Goal: Information Seeking & Learning: Learn about a topic

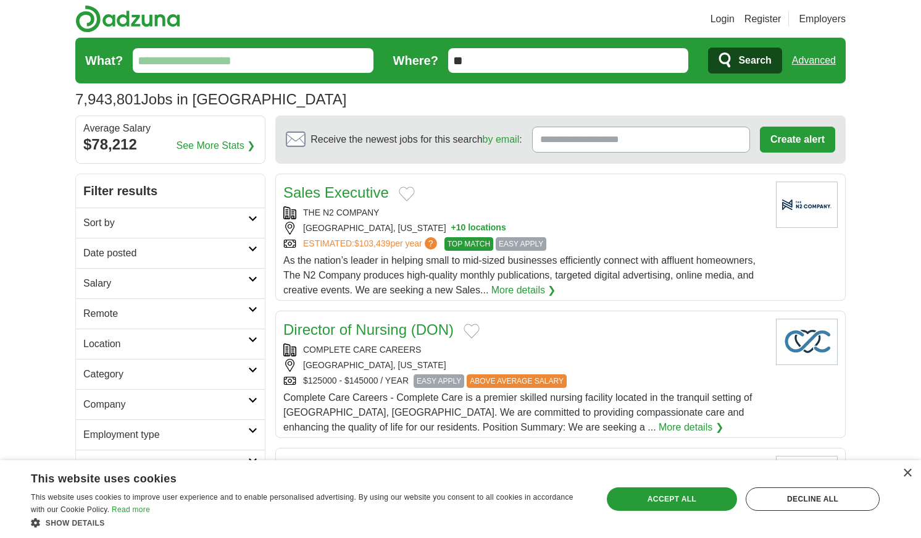
click at [504, 290] on link "More details ❯" at bounding box center [523, 290] width 65 height 15
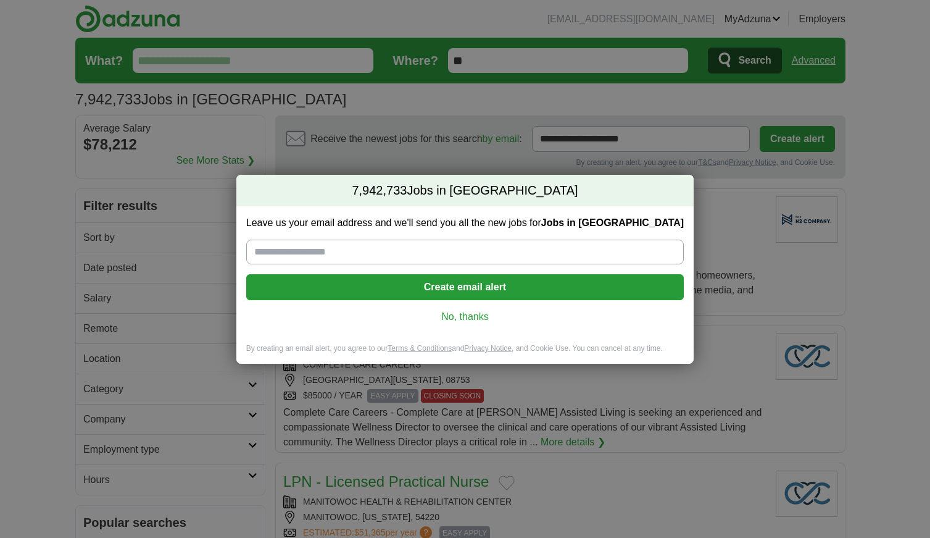
click at [453, 315] on link "No, thanks" at bounding box center [465, 317] width 418 height 14
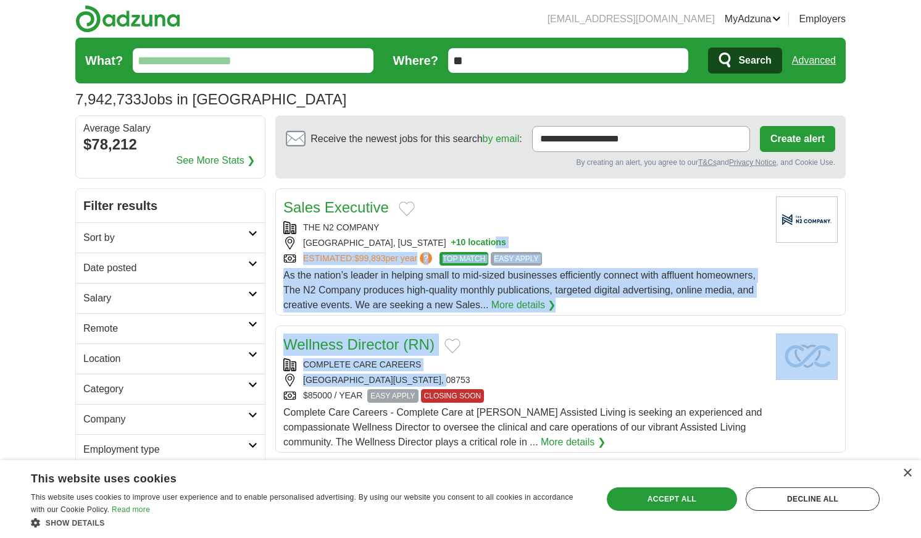
drag, startPoint x: 562, startPoint y: 376, endPoint x: 429, endPoint y: 242, distance: 189.0
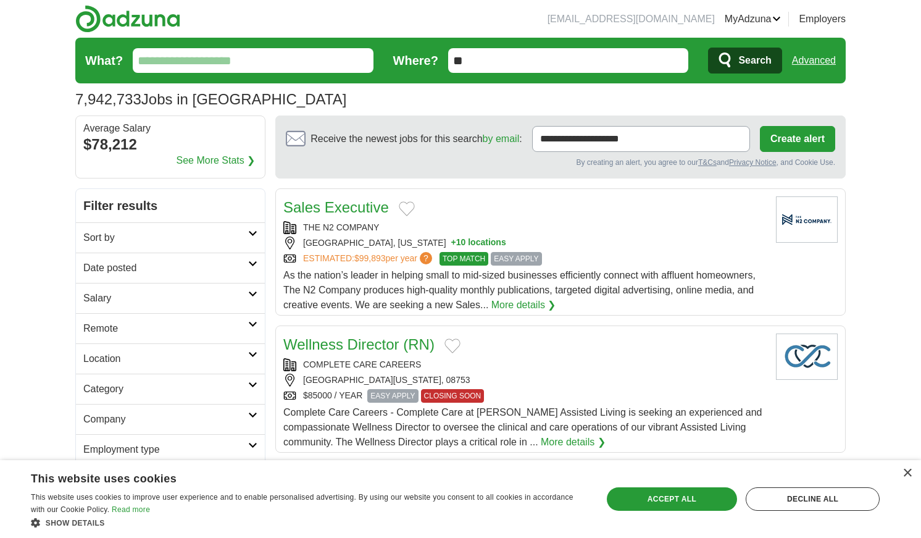
click at [577, 191] on article "Sales Executive THE N2 COMPANY [GEOGRAPHIC_DATA], [US_STATE] + 10 locations EST…" at bounding box center [560, 251] width 570 height 127
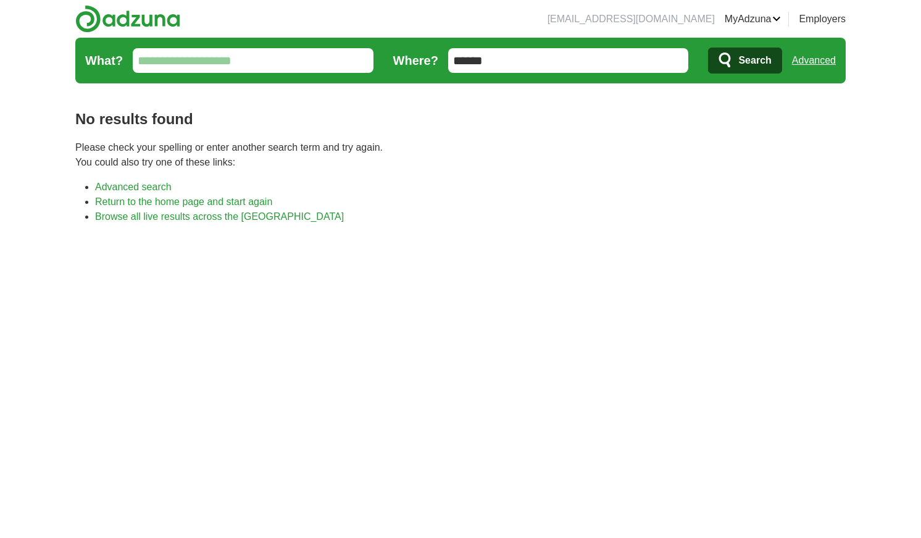
click at [162, 62] on input "What?" at bounding box center [253, 60] width 241 height 25
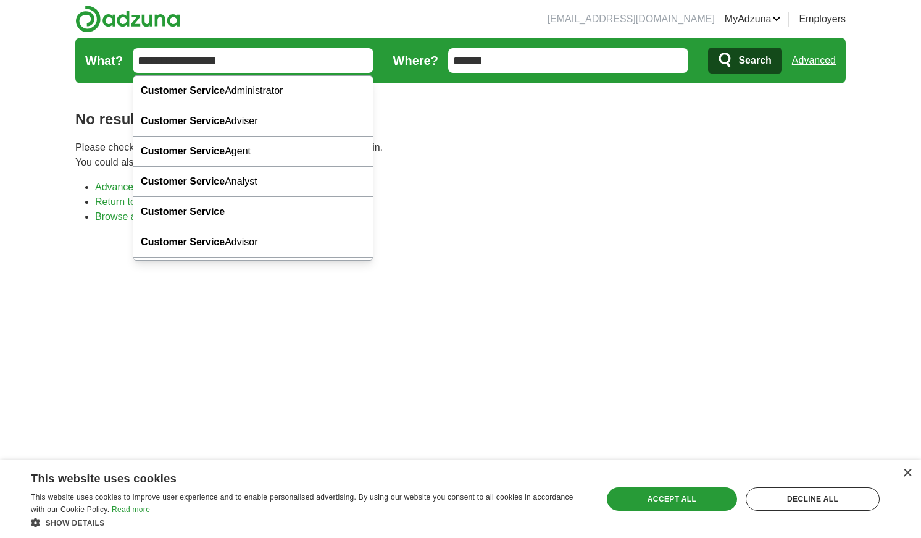
type input "**********"
click at [389, 108] on h1 "No results found" at bounding box center [460, 119] width 770 height 22
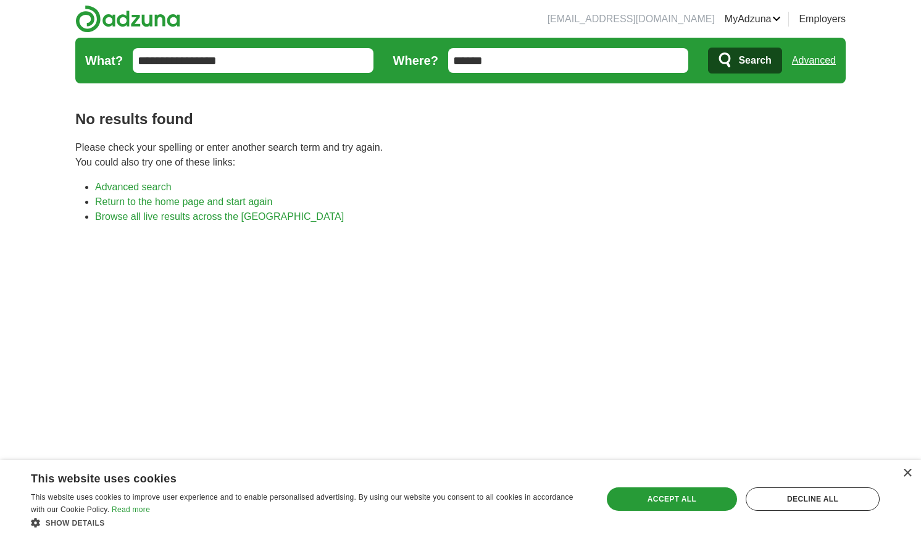
click at [749, 64] on span "Search" at bounding box center [754, 60] width 33 height 25
